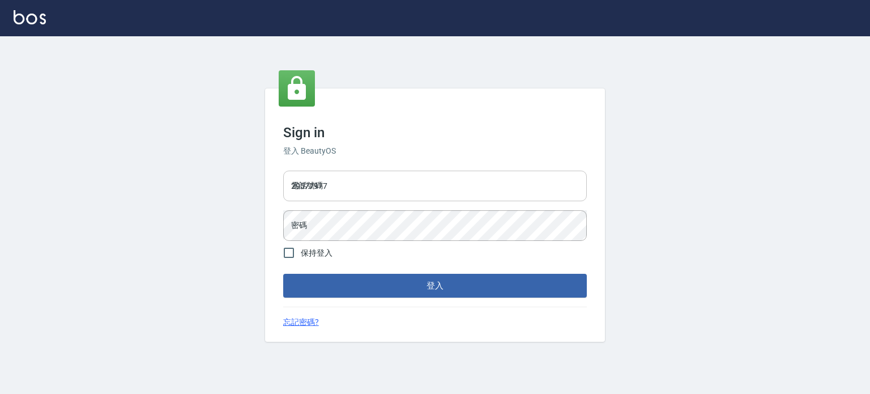
click at [437, 185] on input "29577977" at bounding box center [435, 186] width 304 height 31
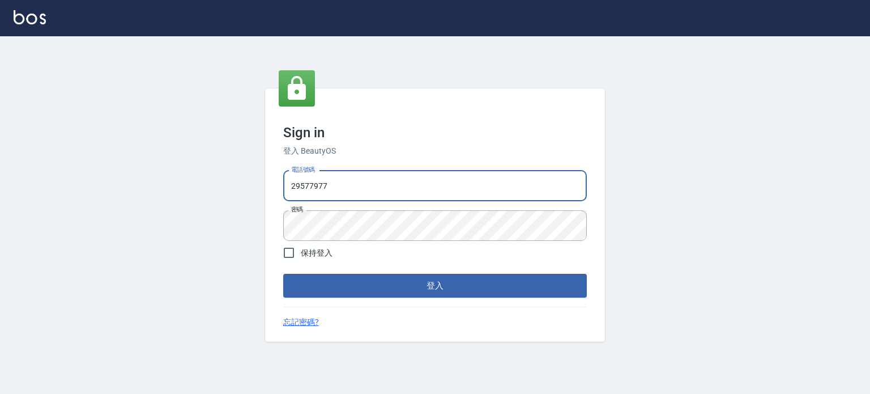
type input "0936888819"
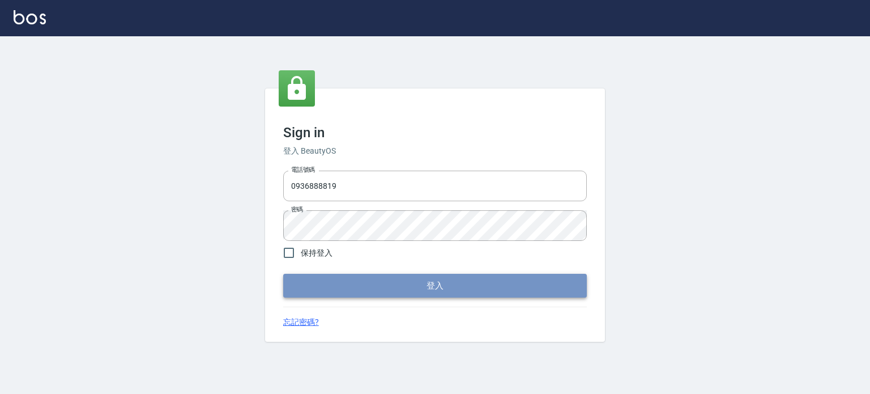
click at [538, 287] on button "登入" at bounding box center [435, 286] width 304 height 24
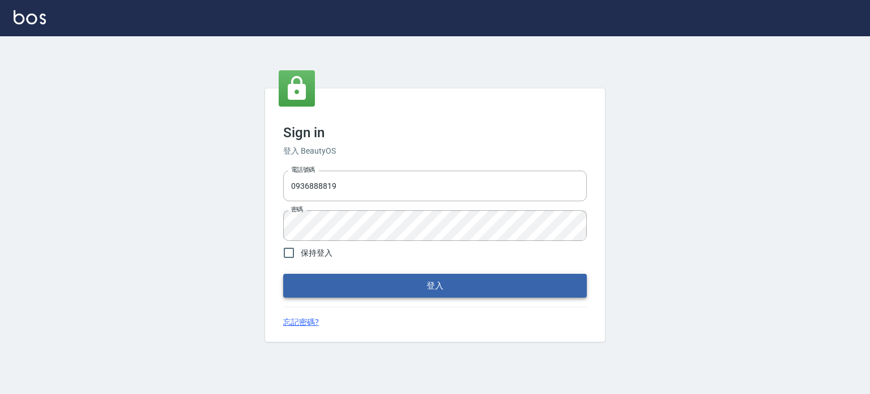
click at [433, 292] on button "登入" at bounding box center [435, 286] width 304 height 24
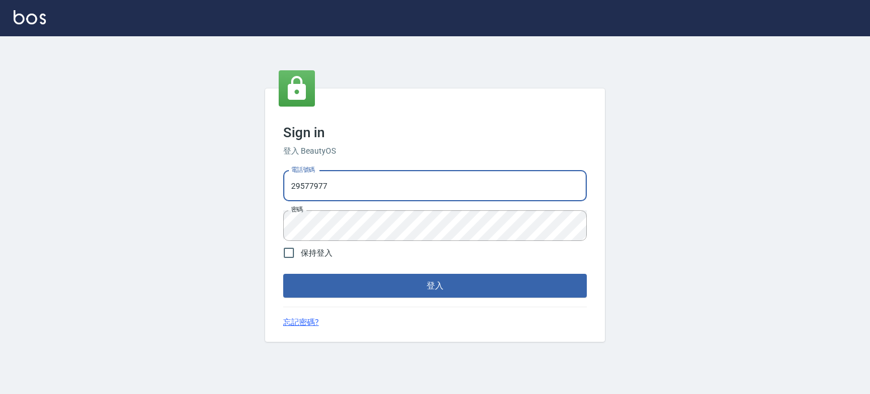
click at [374, 195] on input "29577977" at bounding box center [435, 186] width 304 height 31
type input "0909291021"
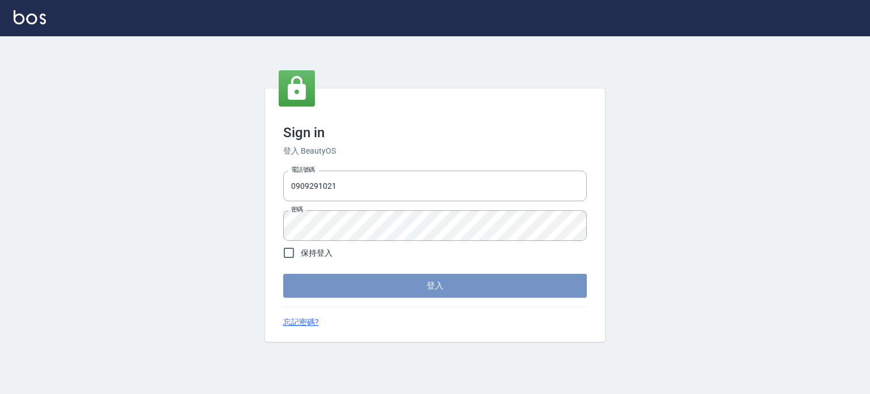
click at [455, 285] on button "登入" at bounding box center [435, 286] width 304 height 24
